Goal: Communication & Community: Answer question/provide support

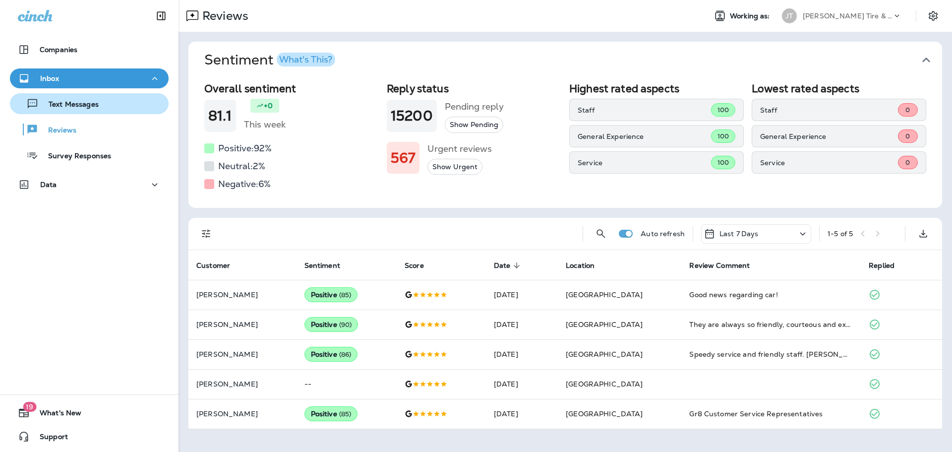
click at [63, 104] on p "Text Messages" at bounding box center [69, 104] width 60 height 9
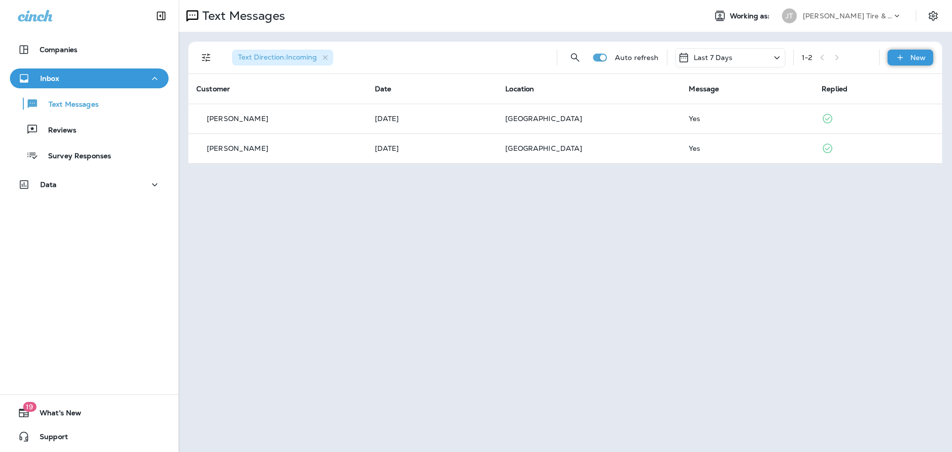
click at [908, 55] on div "New" at bounding box center [910, 58] width 46 height 16
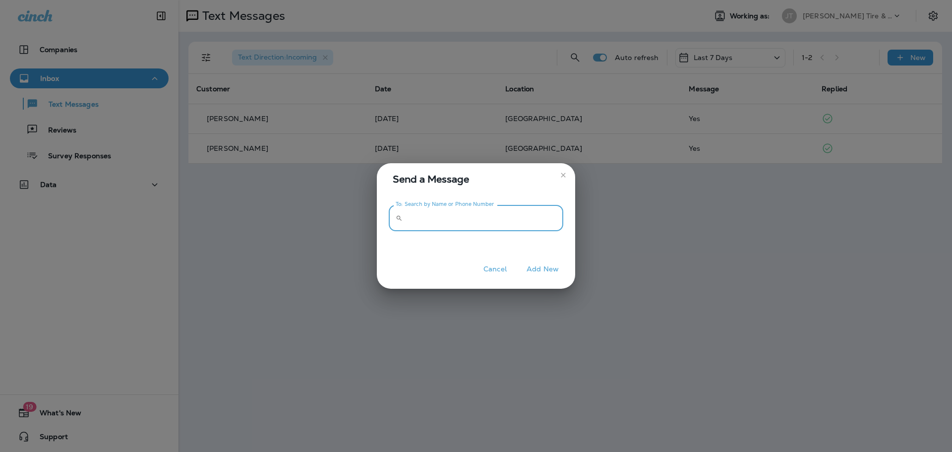
click at [422, 218] on input "To: Search by Name or Phone Number" at bounding box center [485, 218] width 157 height 26
type input "*"
click at [560, 174] on icon "close" at bounding box center [563, 175] width 8 height 8
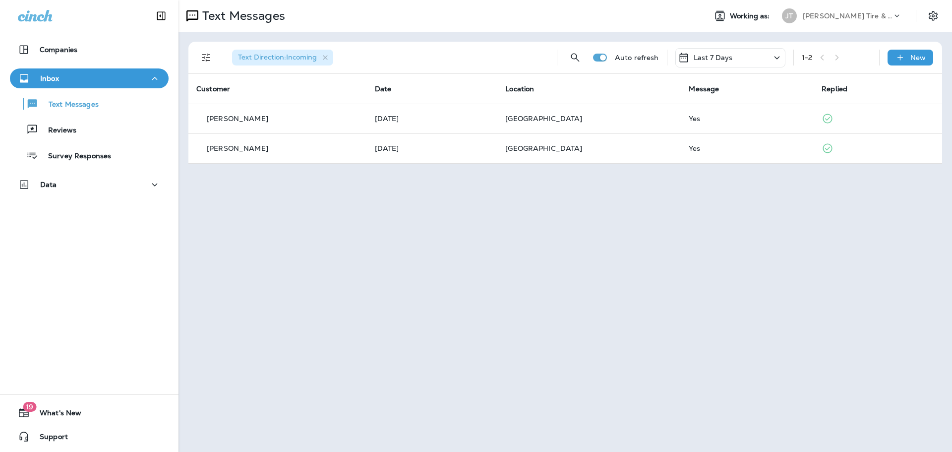
click at [221, 88] on span "Customer" at bounding box center [213, 88] width 34 height 9
click at [60, 103] on p "Text Messages" at bounding box center [69, 104] width 60 height 9
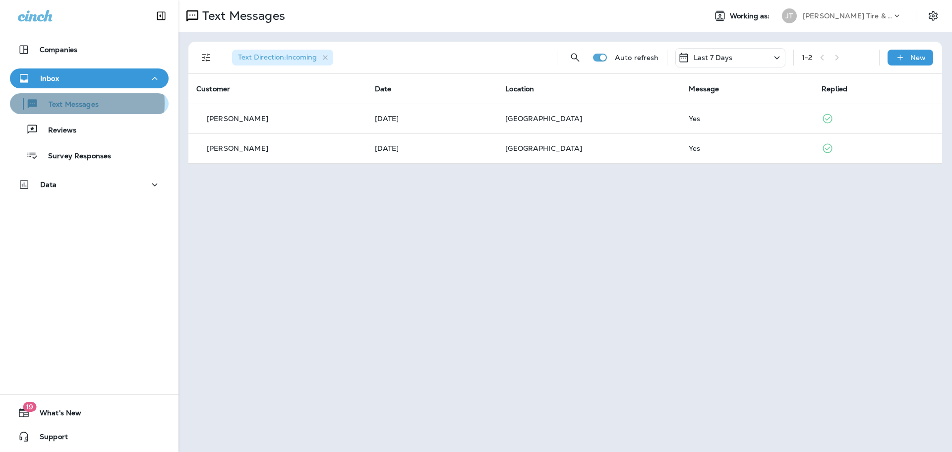
click at [60, 103] on p "Text Messages" at bounding box center [69, 104] width 60 height 9
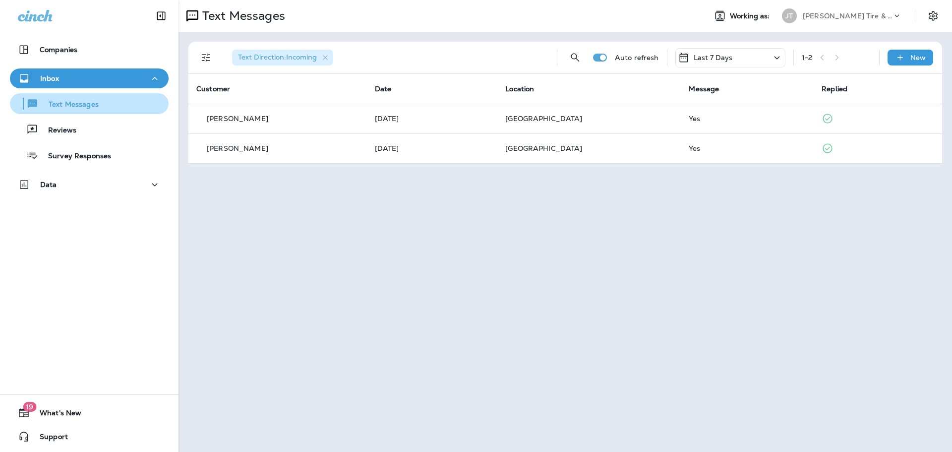
click at [73, 98] on div "Text Messages" at bounding box center [56, 103] width 85 height 15
click at [54, 103] on p "Text Messages" at bounding box center [69, 104] width 60 height 9
click at [905, 53] on icon at bounding box center [900, 58] width 10 height 10
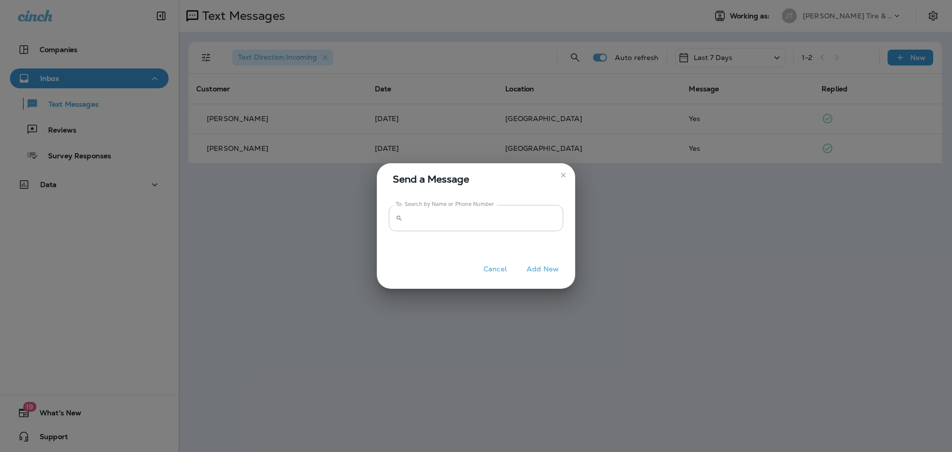
click at [421, 221] on input "To: Search by Name or Phone Number" at bounding box center [485, 218] width 157 height 26
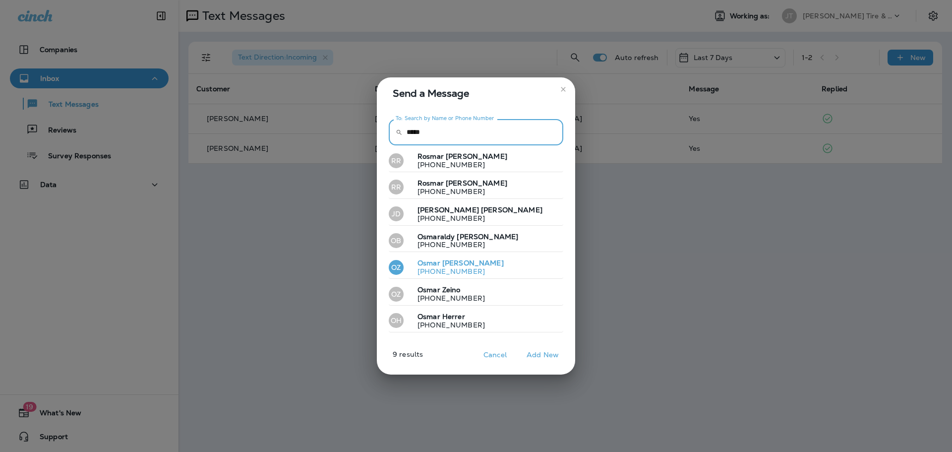
type input "*****"
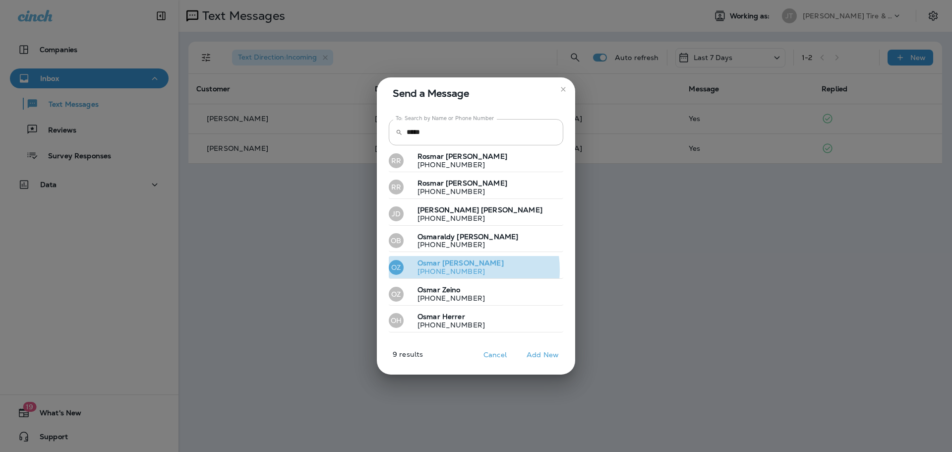
click at [454, 270] on p "[PHONE_NUMBER]" at bounding box center [457, 271] width 94 height 8
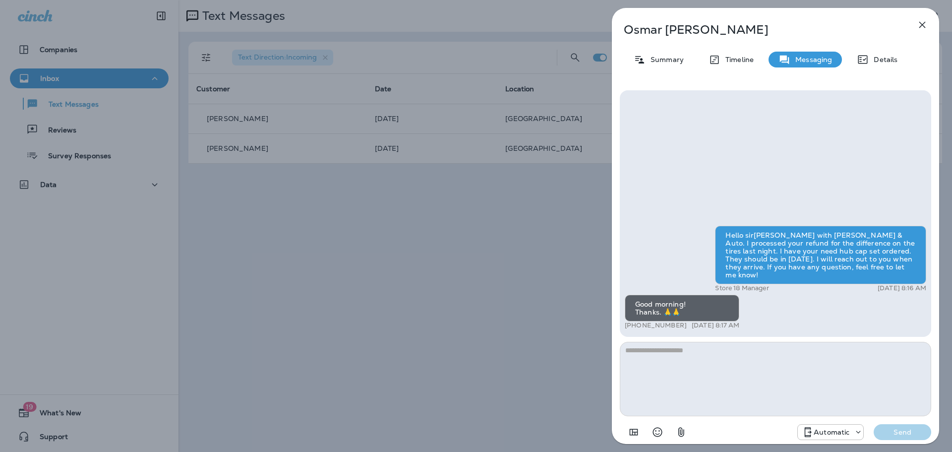
click at [719, 364] on textarea at bounding box center [775, 379] width 311 height 74
type textarea "**********"
drag, startPoint x: 913, startPoint y: 435, endPoint x: 907, endPoint y: 443, distance: 10.3
click at [907, 443] on div "**********" at bounding box center [775, 265] width 327 height 367
click at [907, 434] on p "Send" at bounding box center [903, 431] width 42 height 9
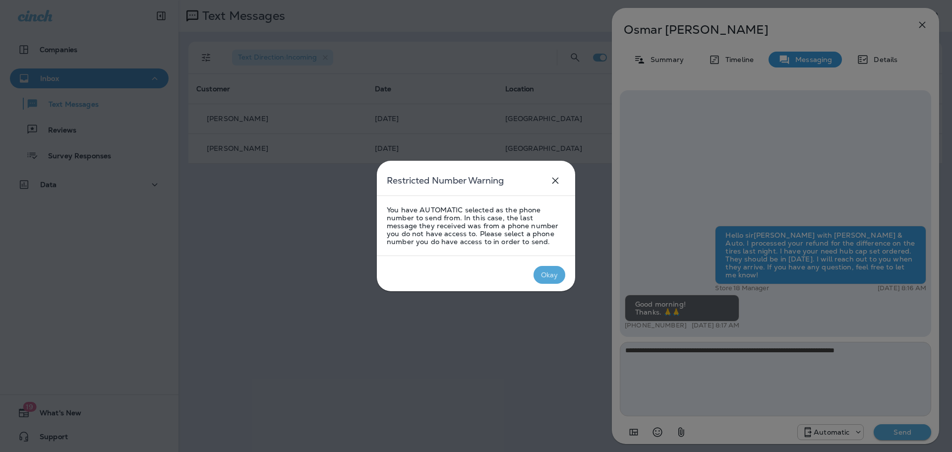
click at [552, 275] on div "Okay" at bounding box center [549, 275] width 17 height 8
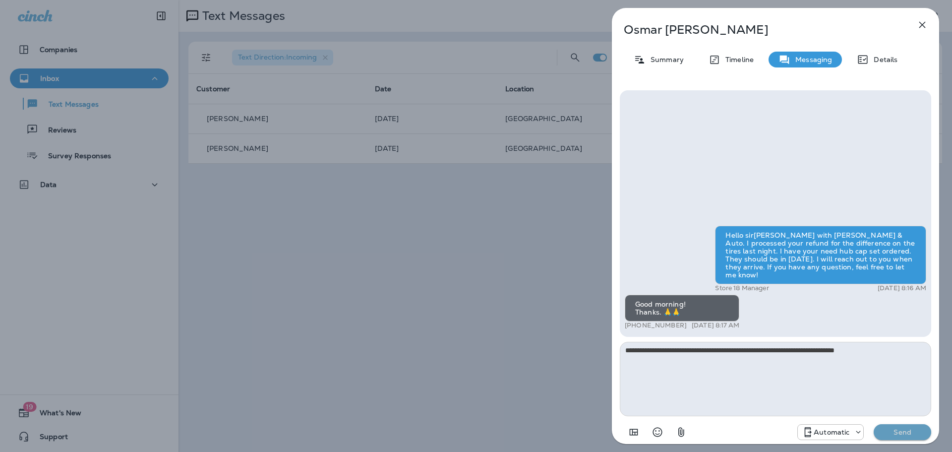
click at [890, 428] on p "Send" at bounding box center [903, 431] width 42 height 9
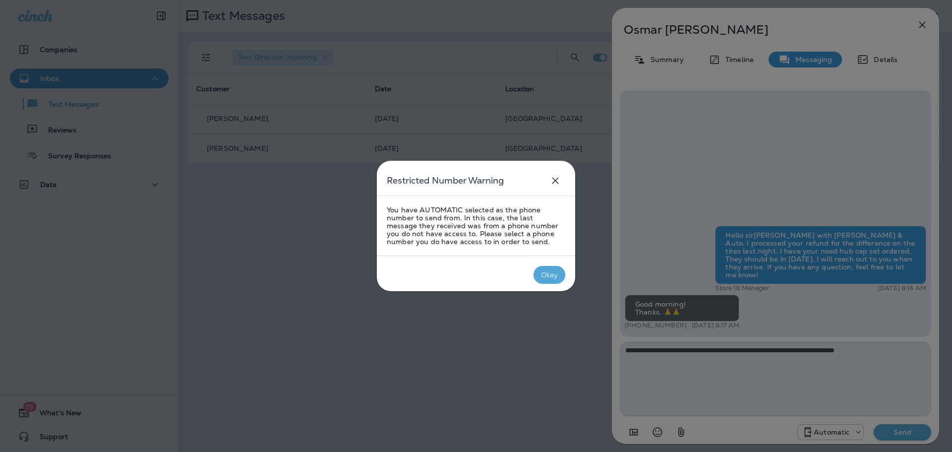
click at [561, 279] on button "Okay" at bounding box center [549, 275] width 32 height 18
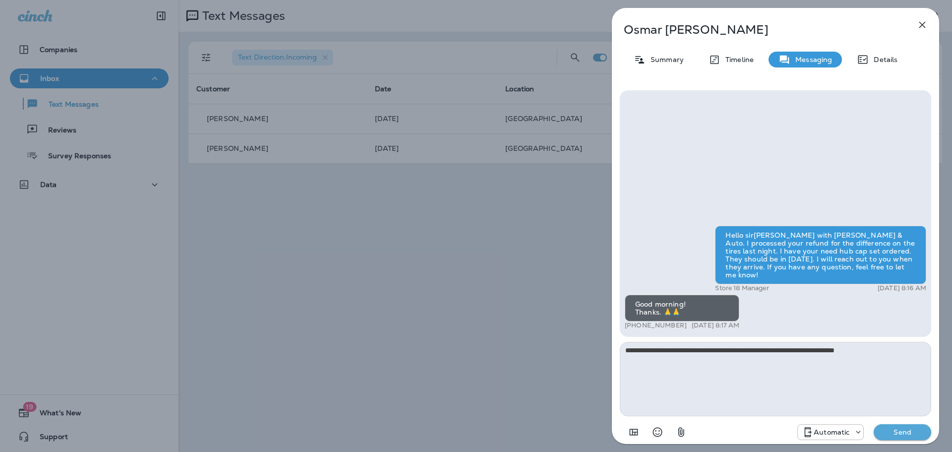
click at [856, 432] on icon at bounding box center [858, 432] width 10 height 10
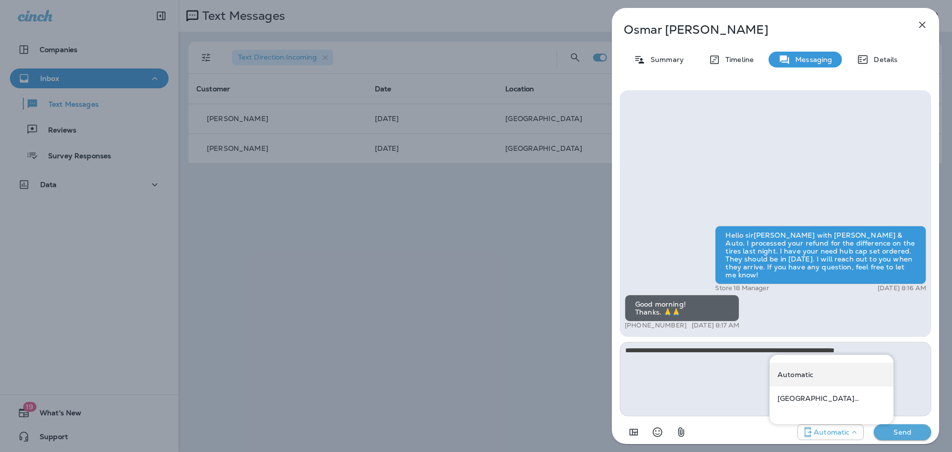
click at [807, 379] on div "Automatic" at bounding box center [831, 374] width 124 height 24
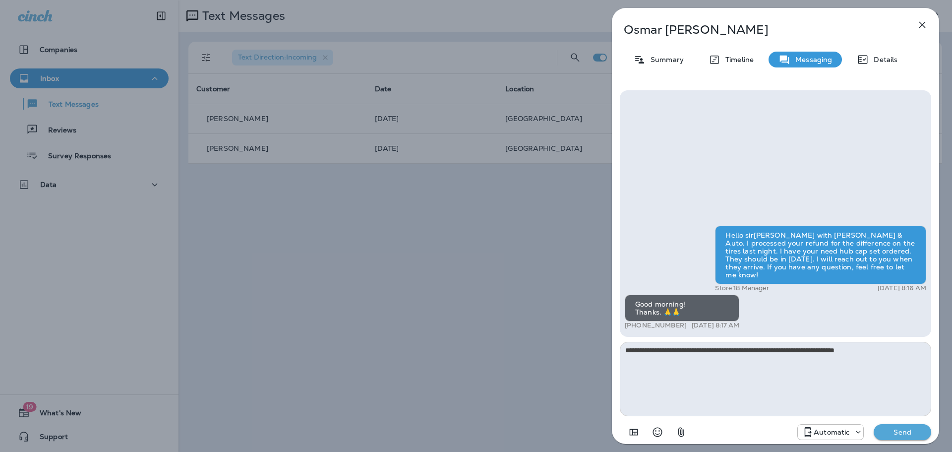
click at [823, 431] on p "Automatic" at bounding box center [832, 432] width 36 height 8
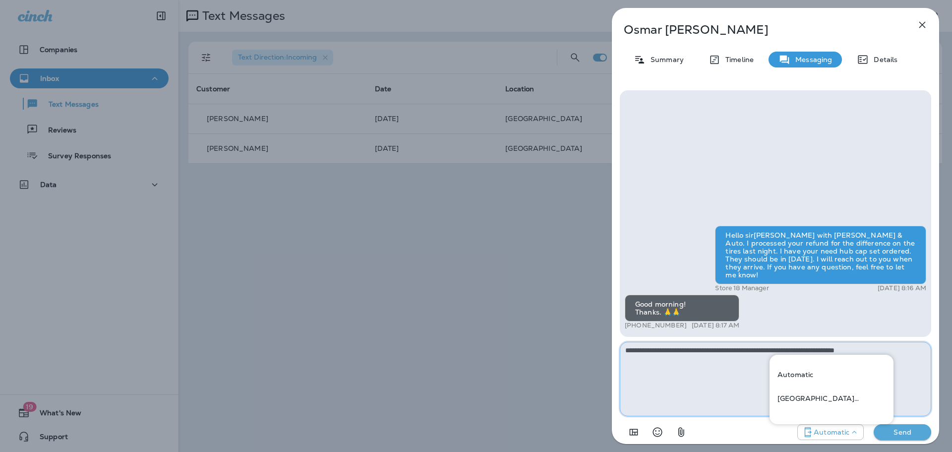
click at [743, 376] on textarea "**********" at bounding box center [775, 379] width 311 height 74
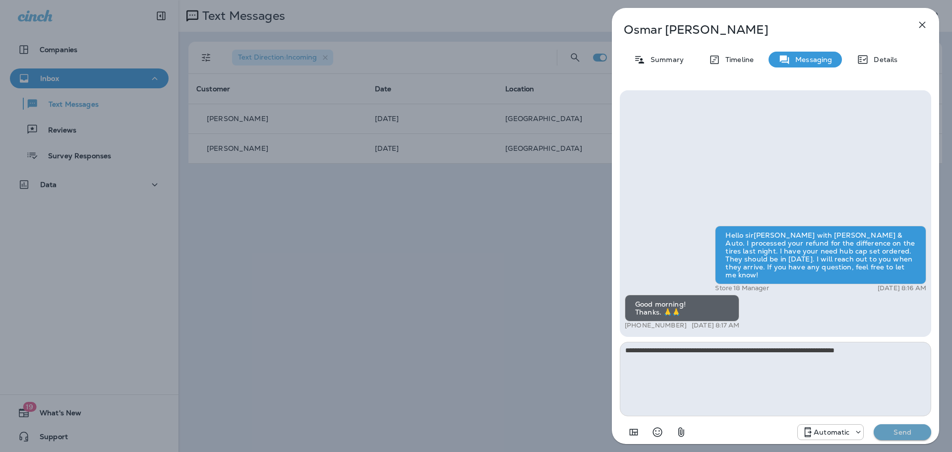
click at [887, 430] on p "Send" at bounding box center [903, 431] width 42 height 9
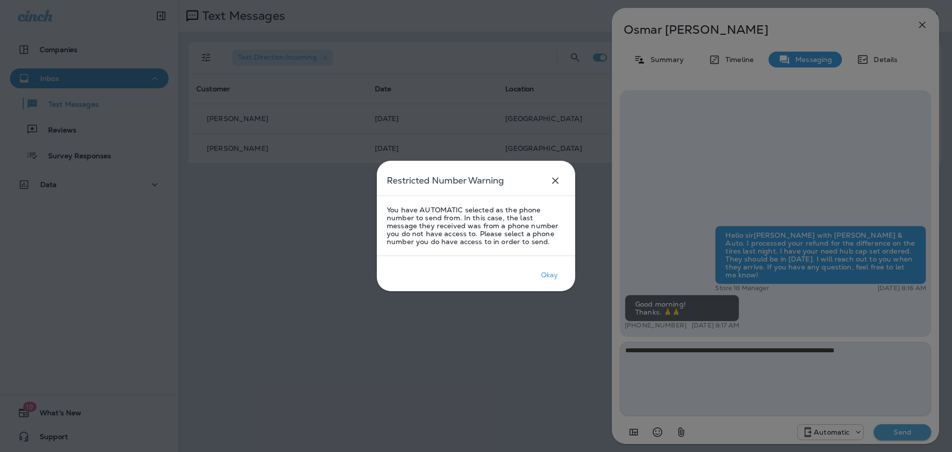
click at [887, 430] on div at bounding box center [476, 226] width 952 height 452
click at [551, 273] on div "Okay" at bounding box center [549, 275] width 17 height 8
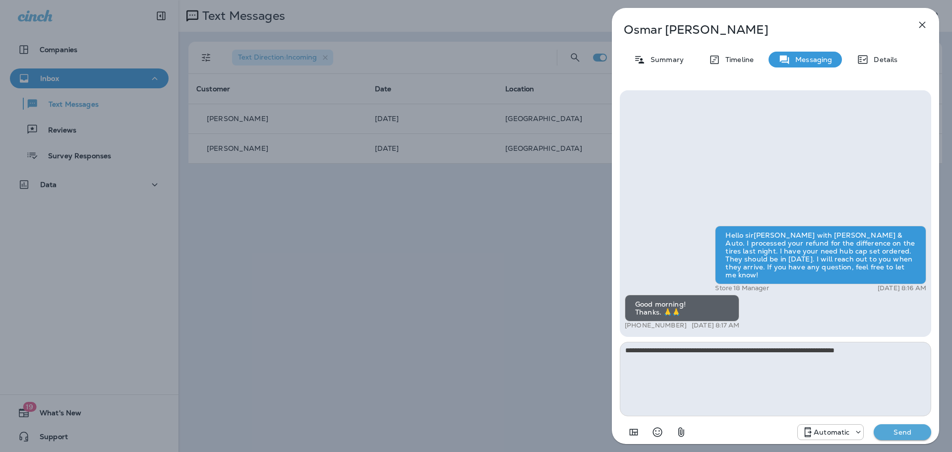
click at [856, 428] on icon at bounding box center [858, 432] width 10 height 10
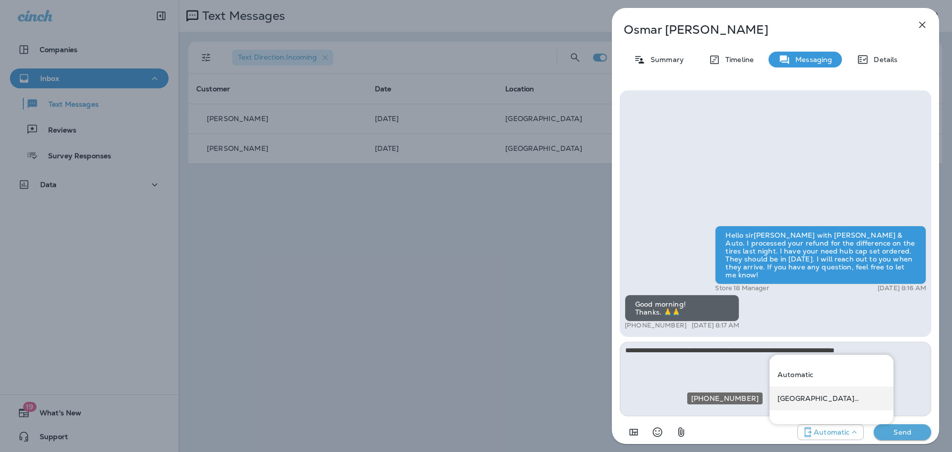
click at [827, 400] on p "[GEOGRAPHIC_DATA] ([STREET_ADDRESS])" at bounding box center [831, 398] width 108 height 8
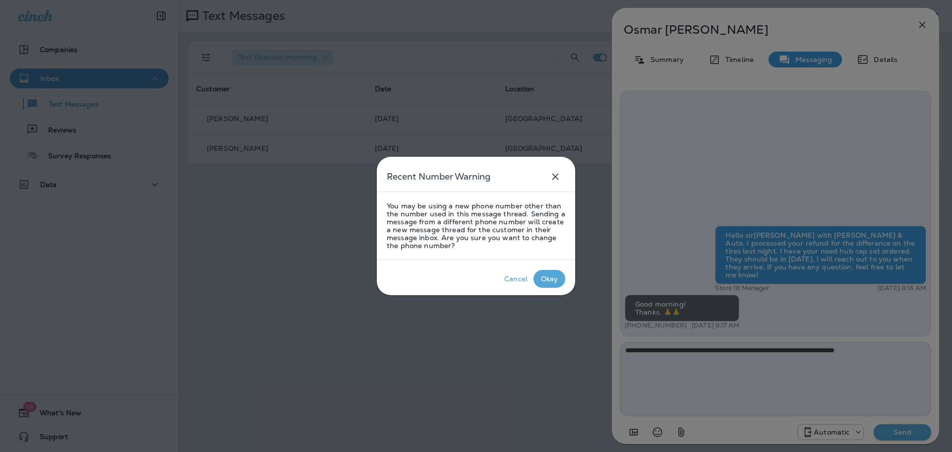
click at [547, 280] on div "Okay" at bounding box center [549, 279] width 17 height 8
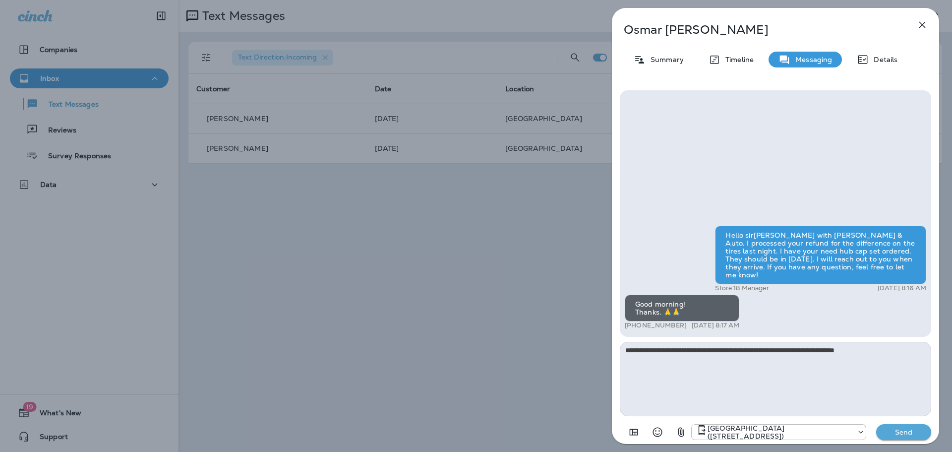
click at [904, 435] on p "Send" at bounding box center [904, 431] width 42 height 9
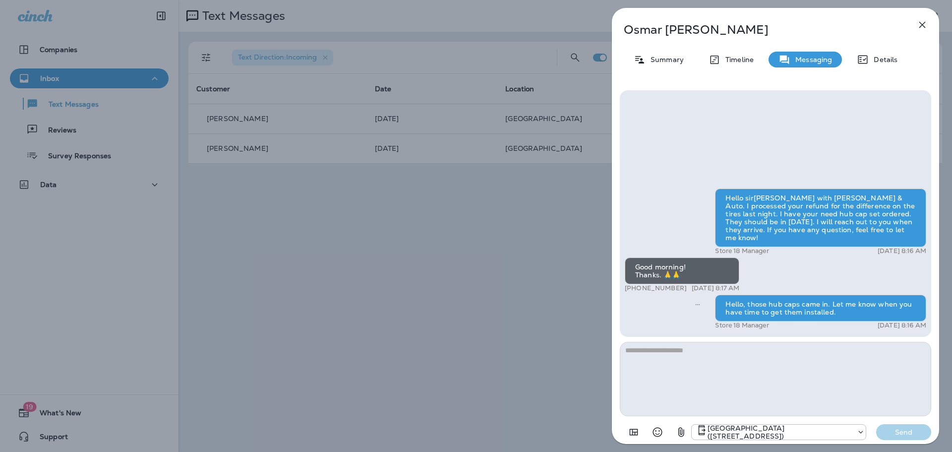
click at [929, 29] on button "button" at bounding box center [922, 25] width 20 height 20
